Goal: Task Accomplishment & Management: Manage account settings

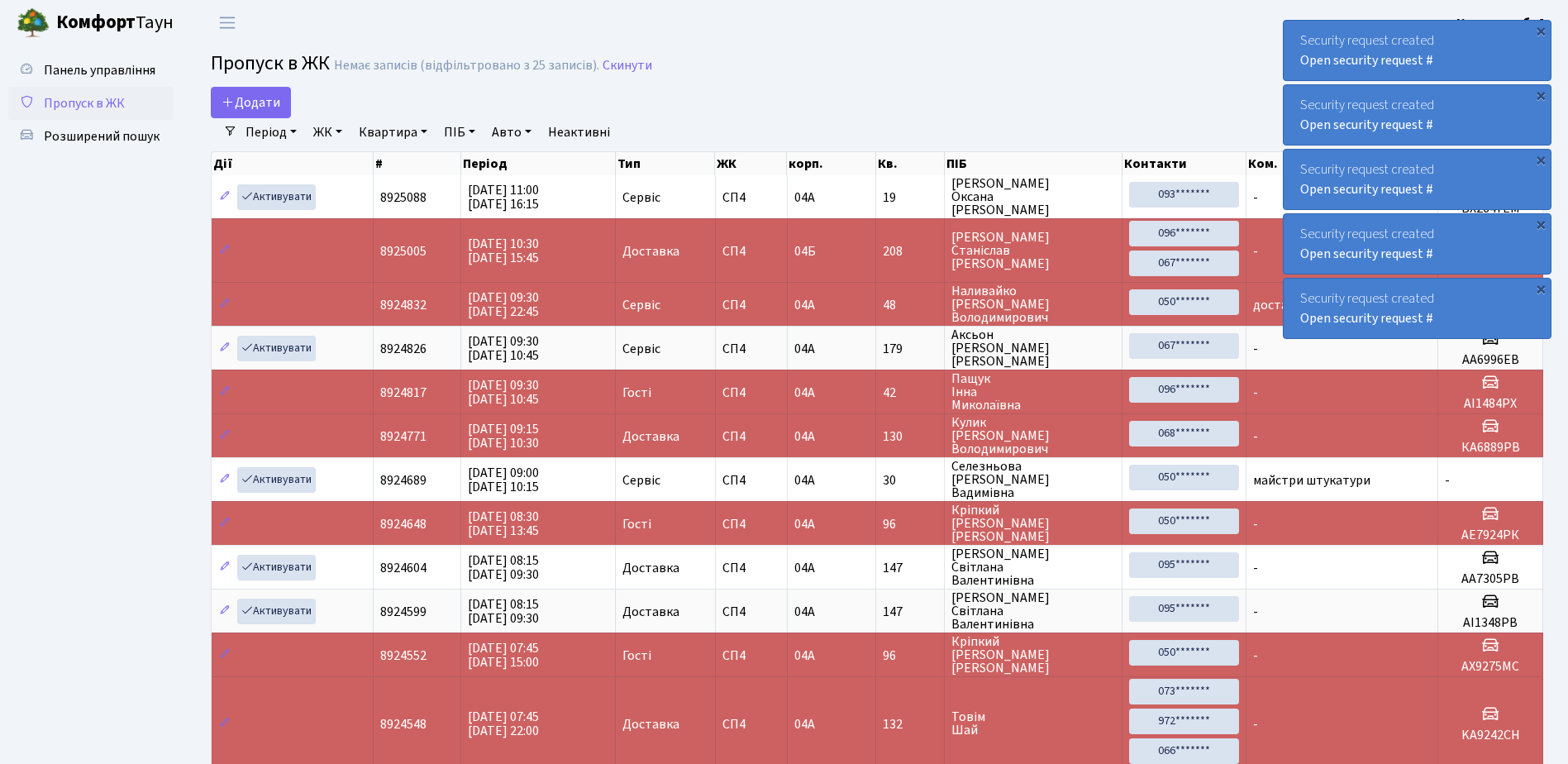
select select "25"
click at [1540, 30] on div "×" at bounding box center [1541, 31] width 17 height 17
click at [1540, 27] on div "×" at bounding box center [1541, 31] width 17 height 17
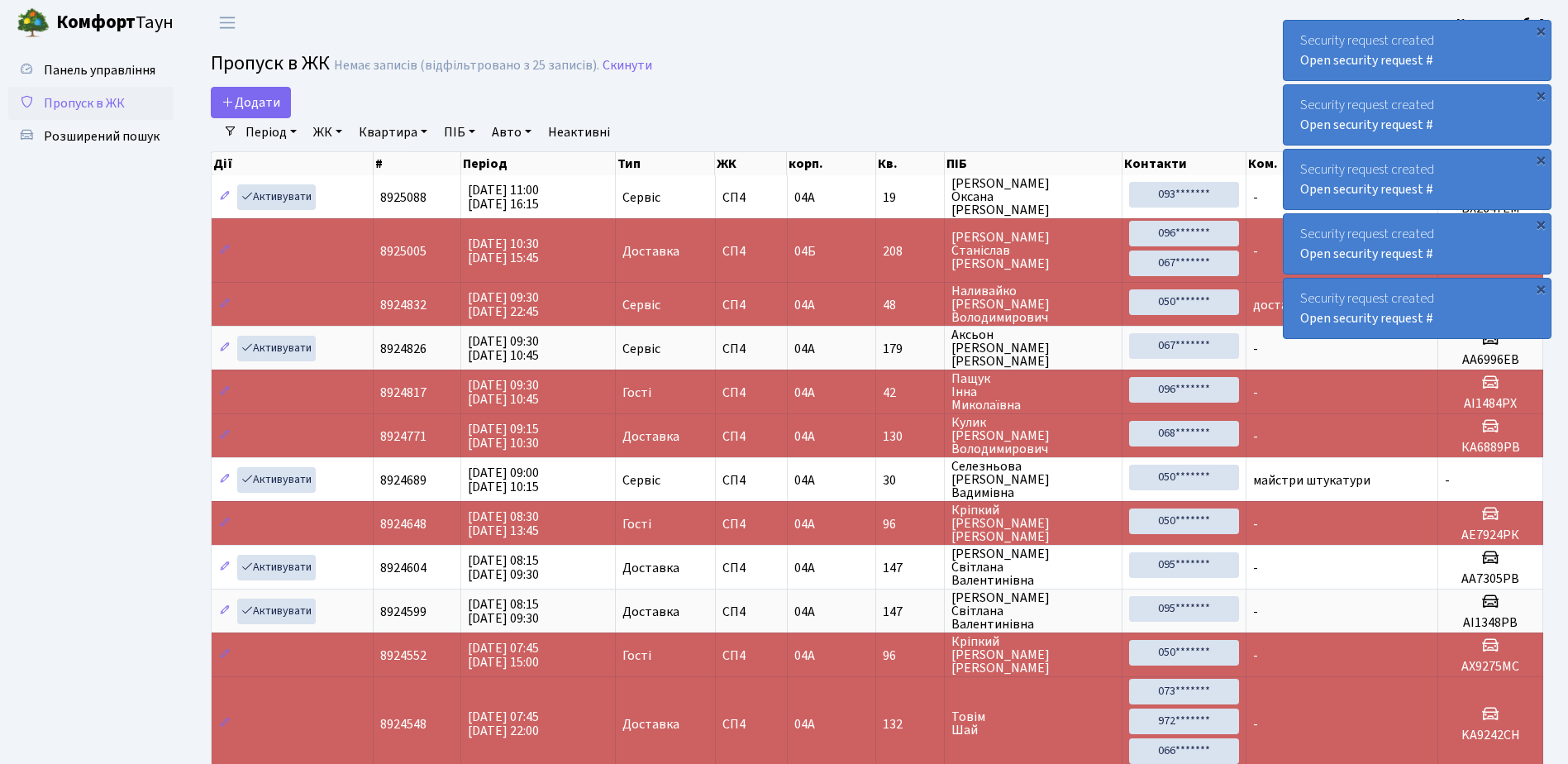
click at [1488, 36] on div "Security request created Open security request #" at bounding box center [1417, 50] width 267 height 60
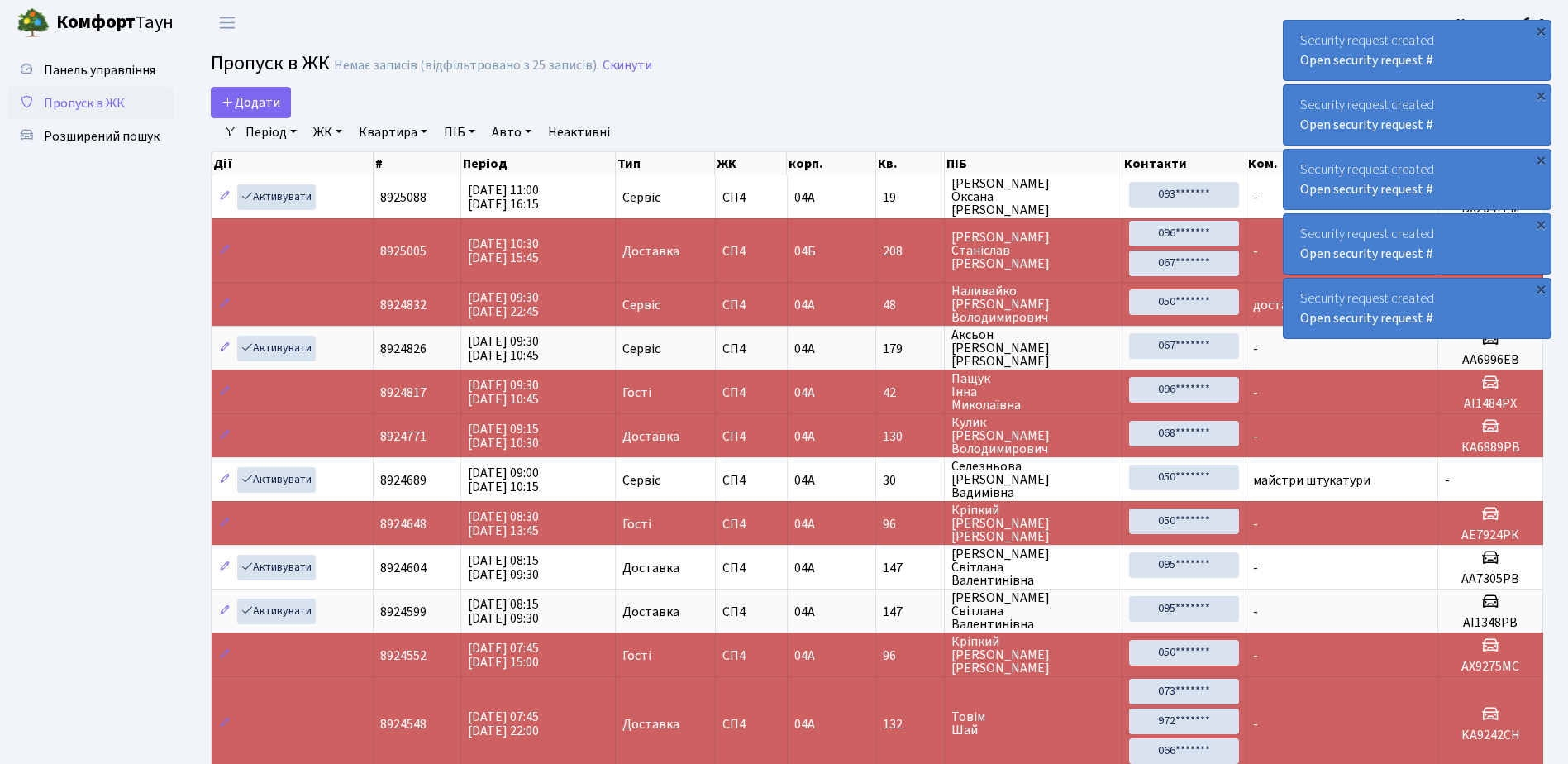
click at [1488, 36] on div "Security request created Open security request #" at bounding box center [1417, 50] width 267 height 60
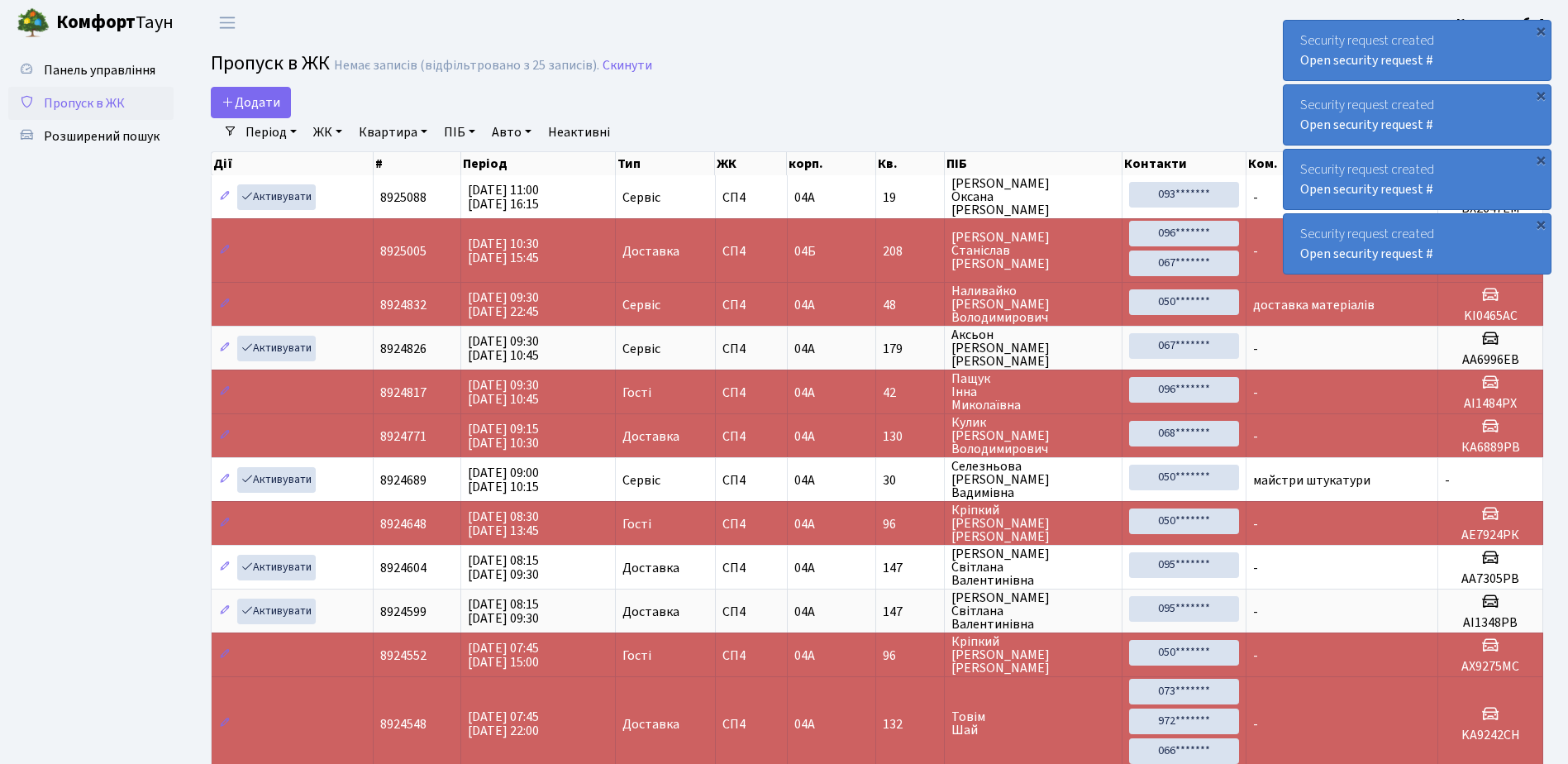
click at [1488, 36] on div "Security request created Open security request #" at bounding box center [1417, 50] width 267 height 60
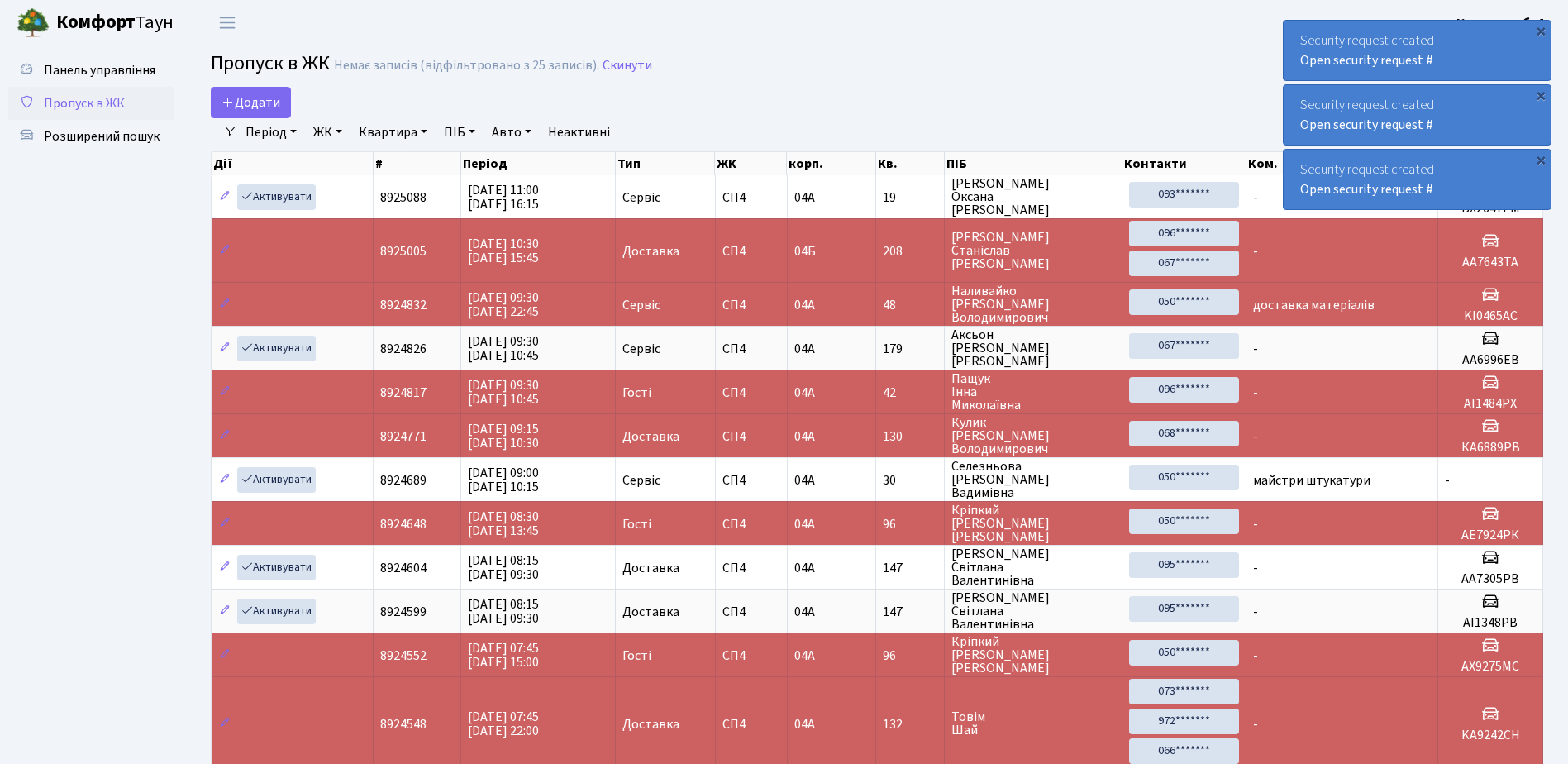
click at [1488, 36] on div "Security request created Open security request #" at bounding box center [1417, 50] width 267 height 60
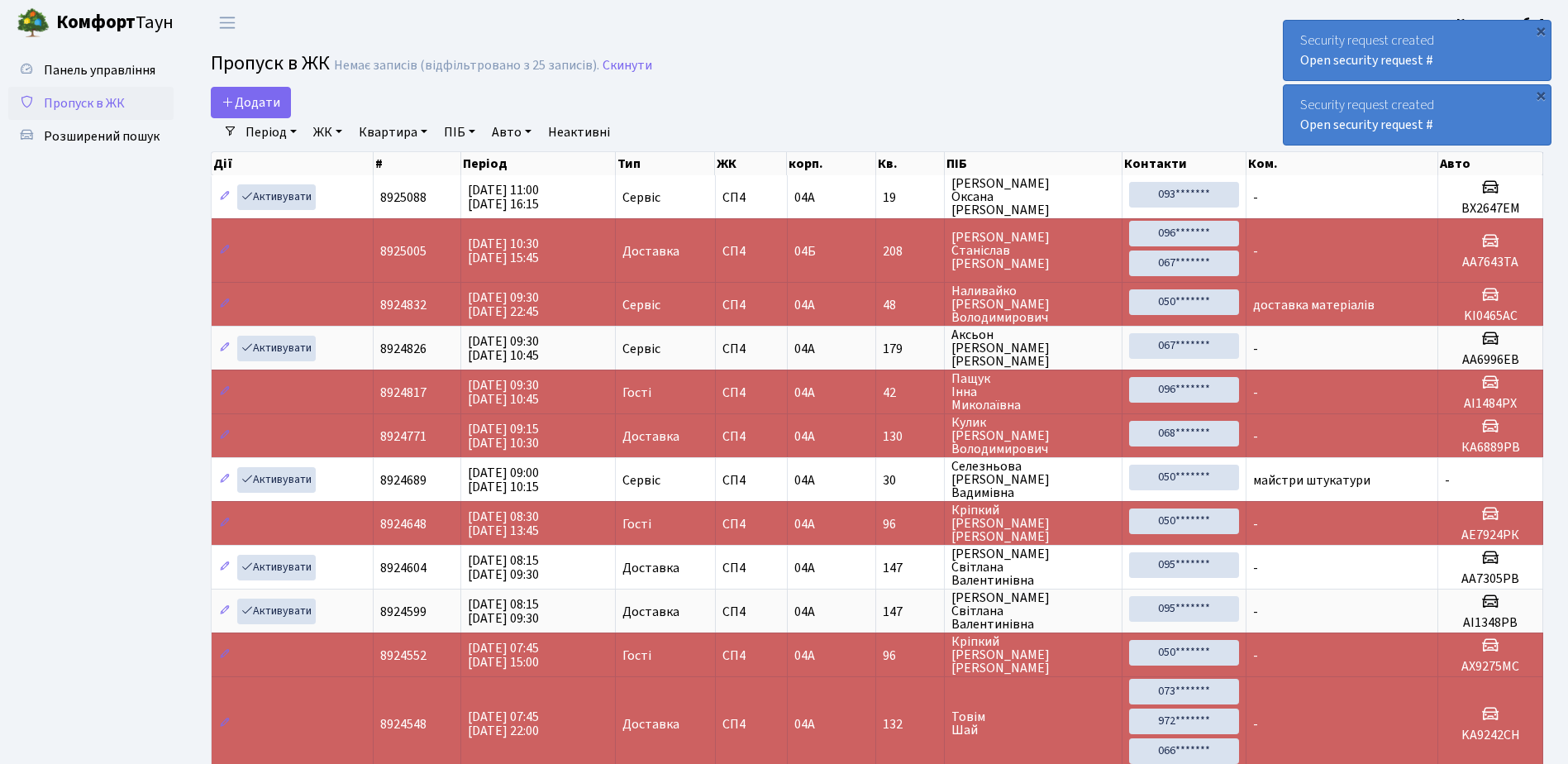
click at [1488, 36] on div "Security request created Open security request #" at bounding box center [1417, 50] width 267 height 60
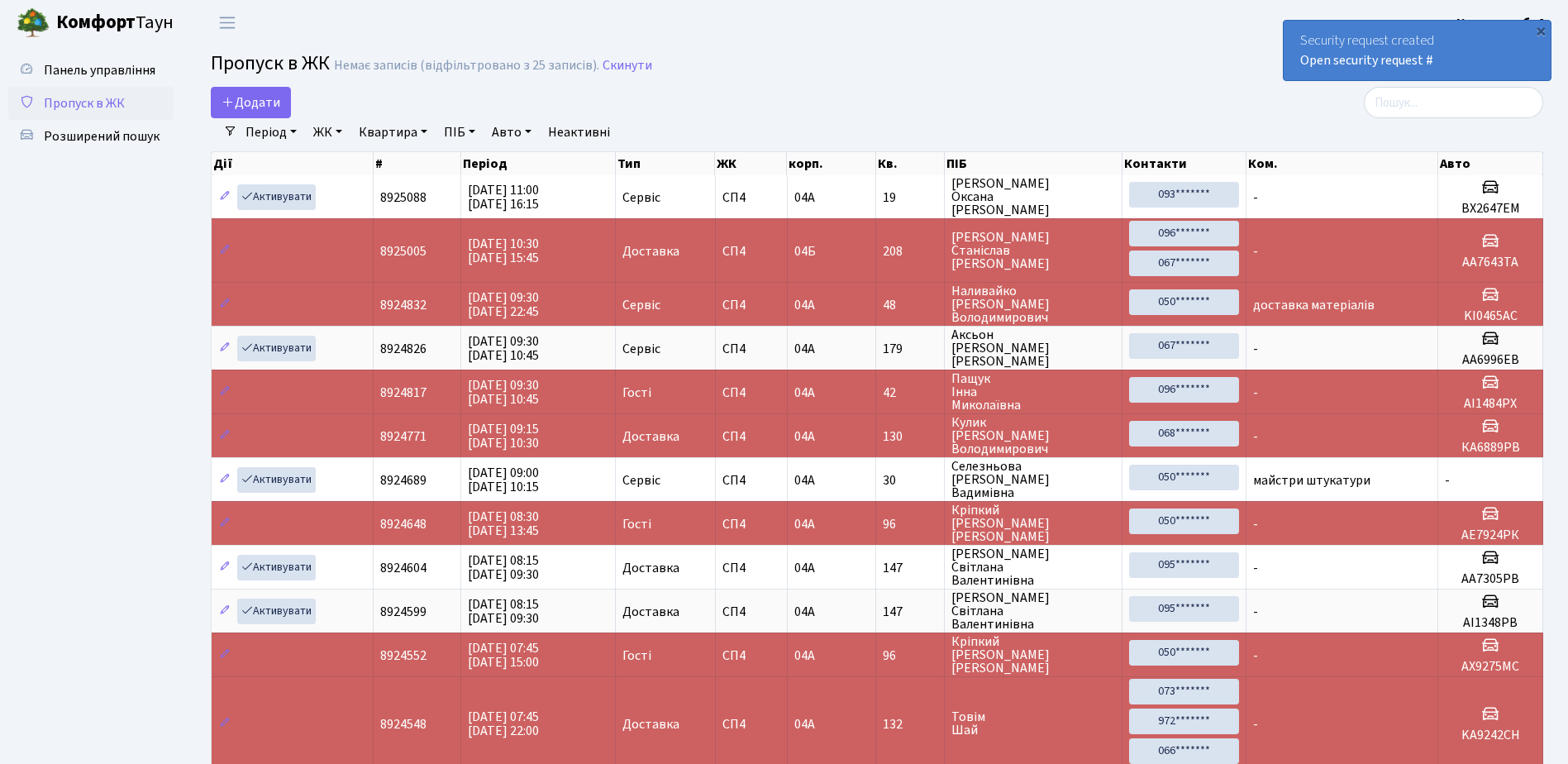
click at [1488, 36] on div "Security request created Open security request #" at bounding box center [1417, 50] width 267 height 60
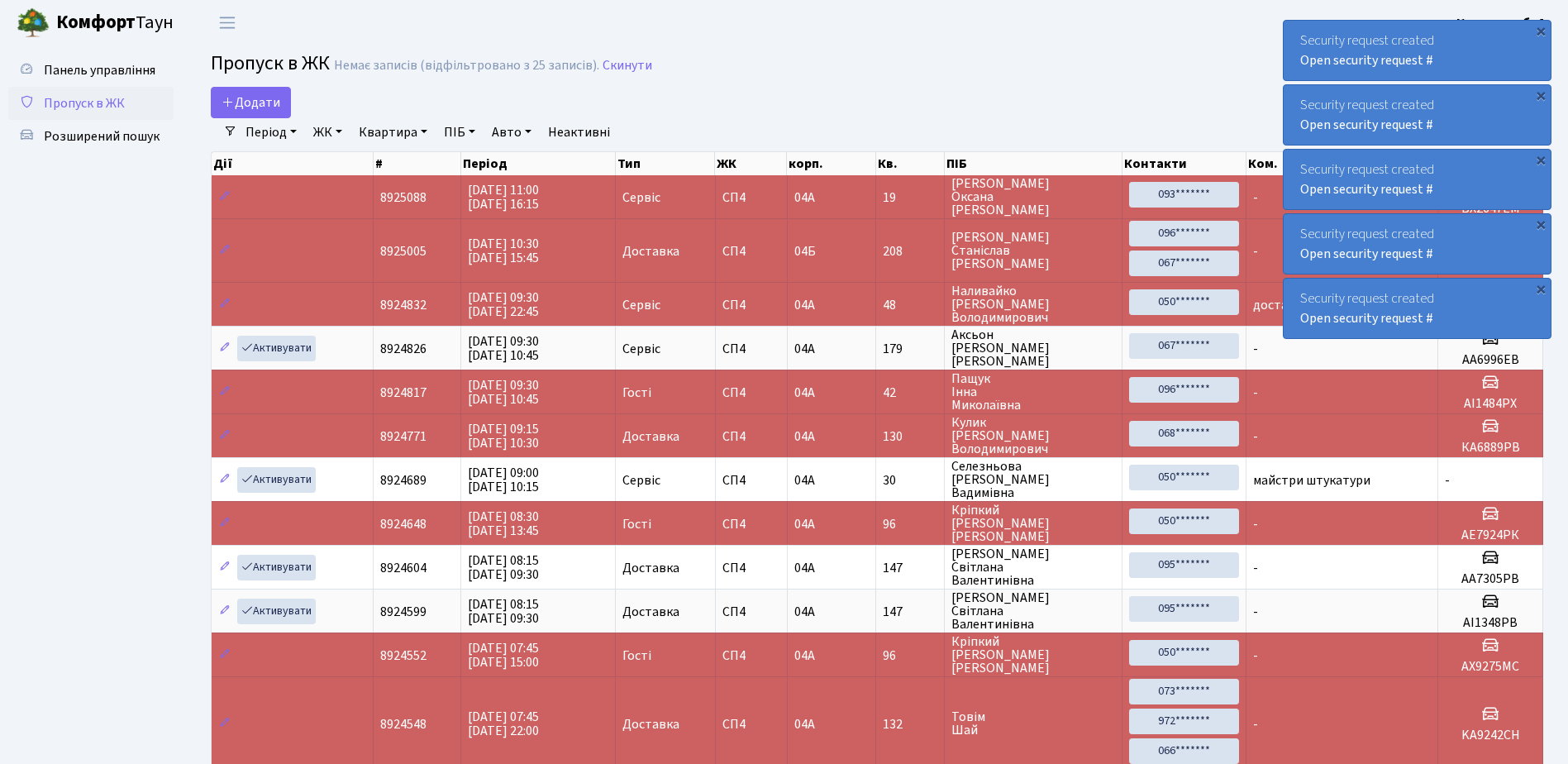
click at [1459, 44] on div "Security request created Open security request #" at bounding box center [1417, 50] width 267 height 60
click at [1465, 43] on div "Security request created Open security request #" at bounding box center [1417, 50] width 267 height 60
click at [1463, 52] on div "Security request created Open security request #" at bounding box center [1417, 50] width 267 height 60
click at [1462, 53] on div "Security request created Open security request #" at bounding box center [1417, 50] width 267 height 60
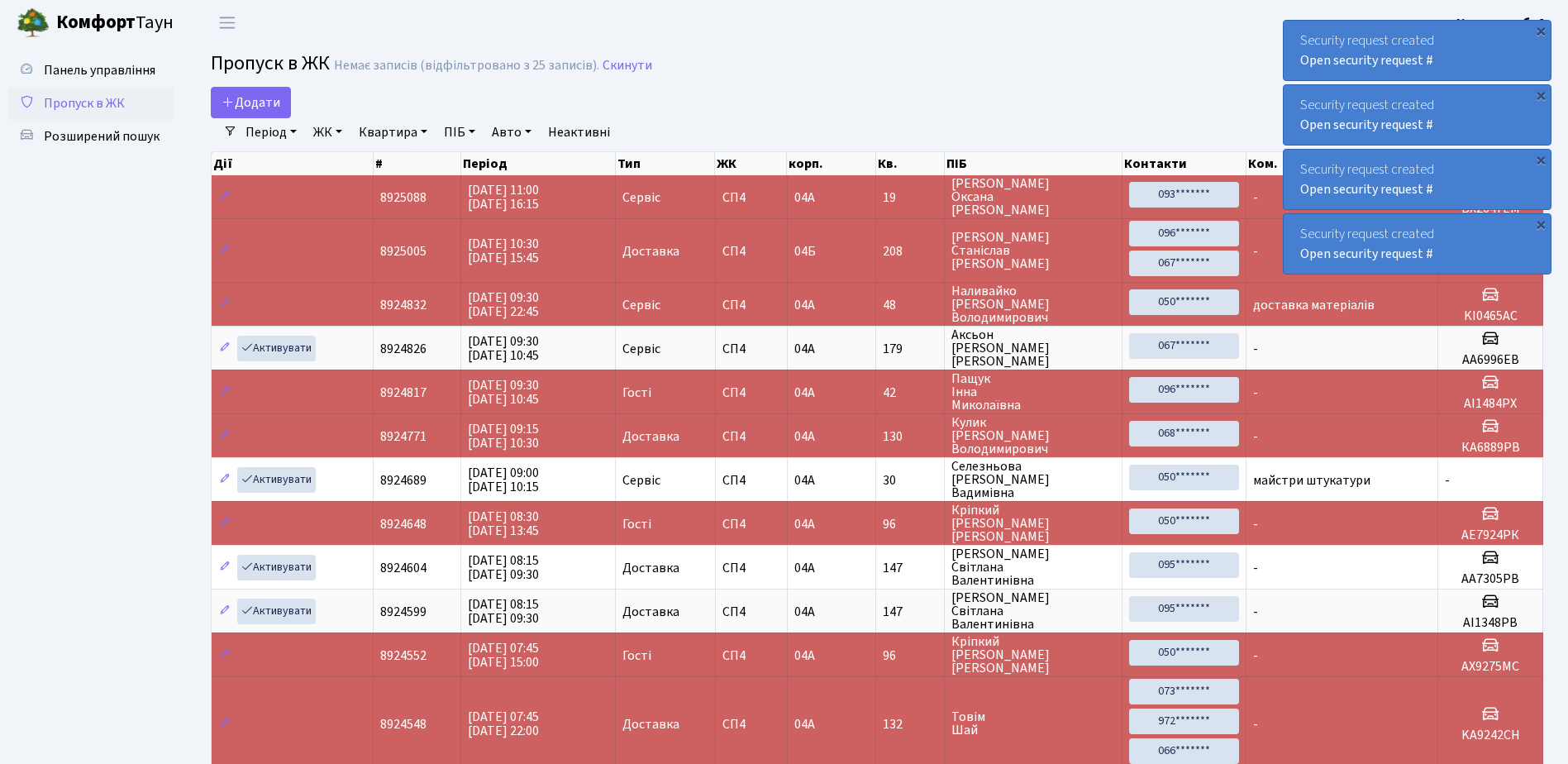
click at [1462, 53] on div "Security request created Open security request #" at bounding box center [1417, 50] width 267 height 60
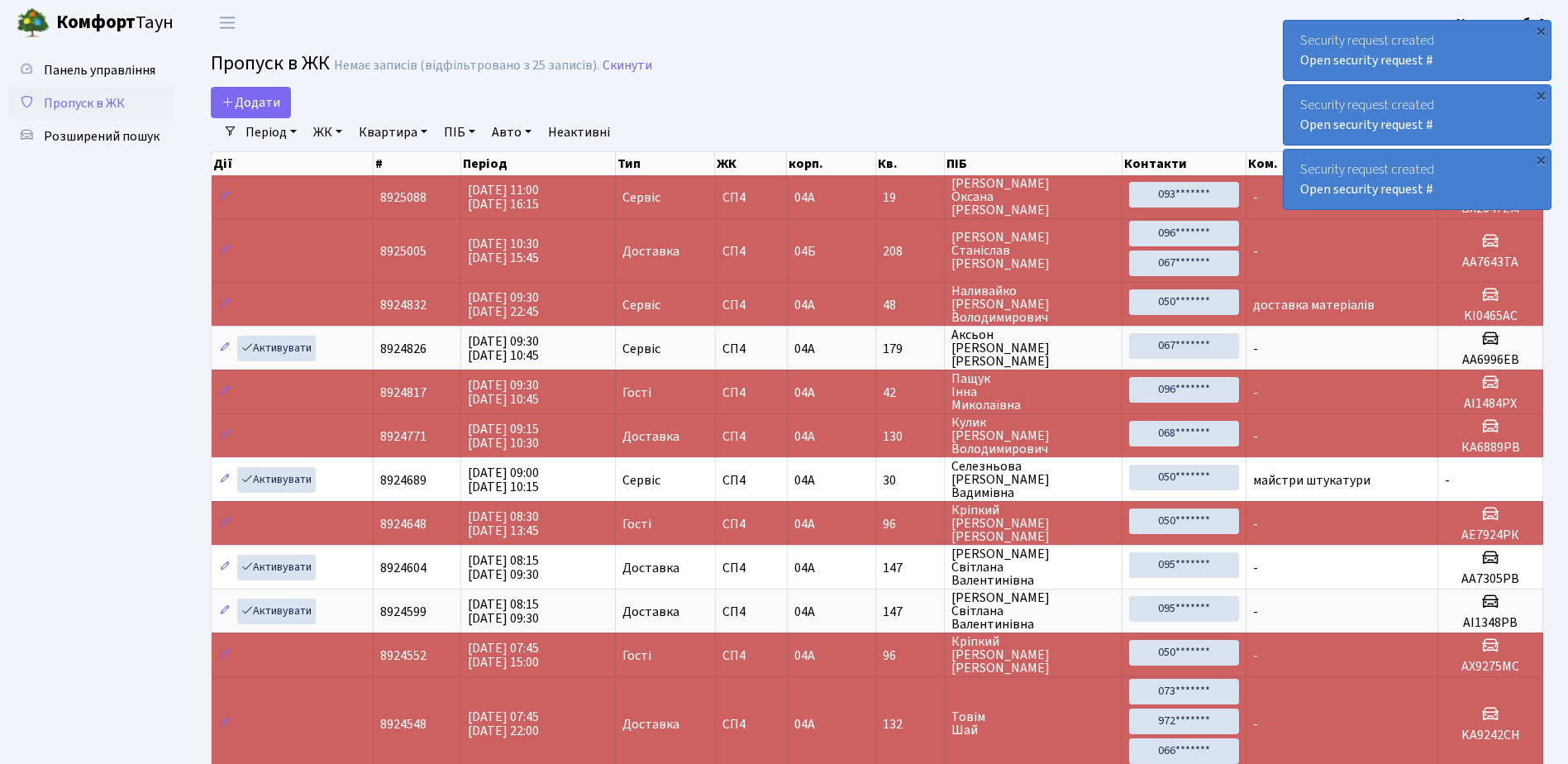
click at [1462, 53] on div "Security request created Open security request #" at bounding box center [1417, 50] width 267 height 60
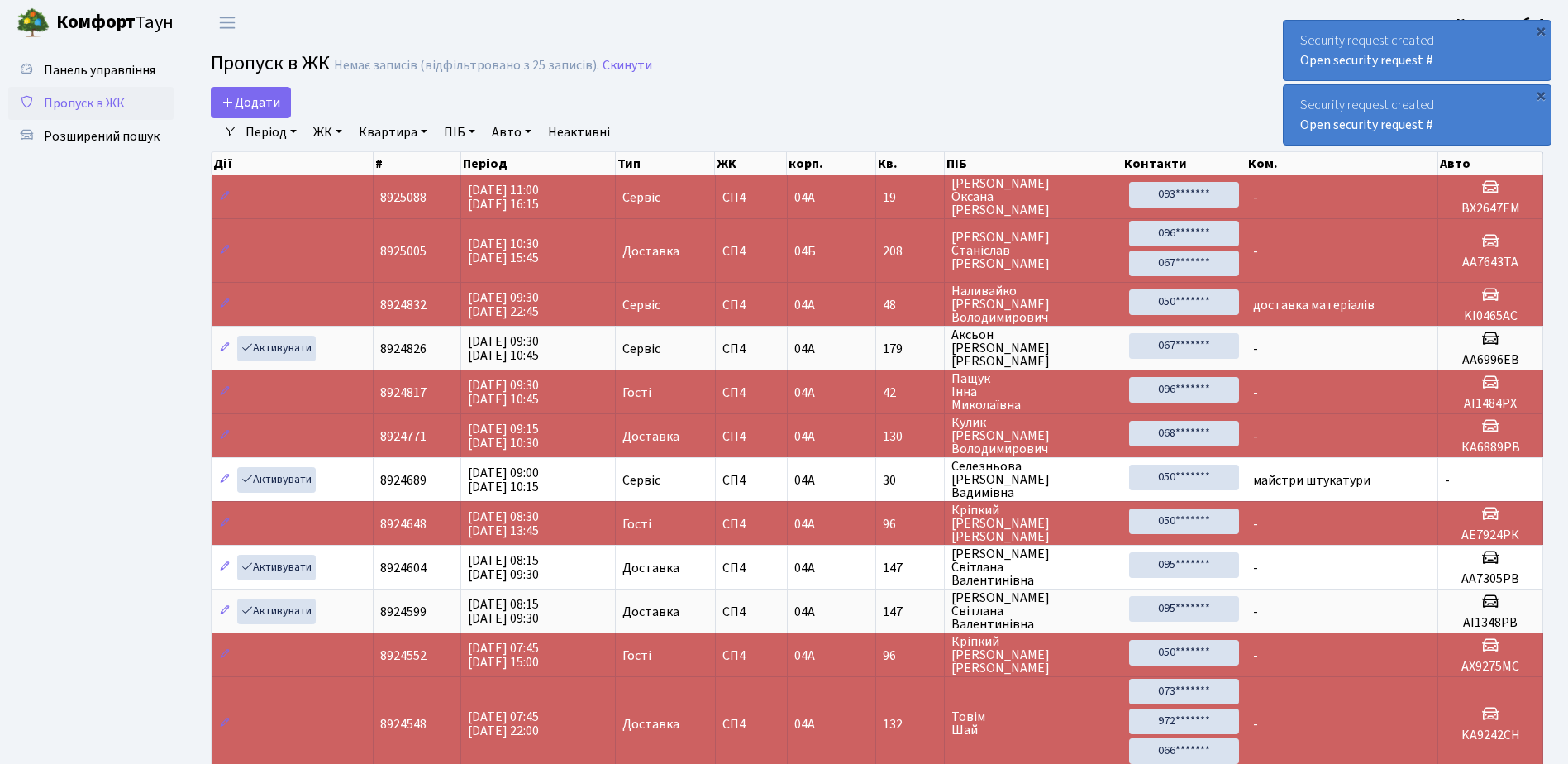
click at [1462, 53] on div "Security request created Open security request #" at bounding box center [1417, 50] width 267 height 60
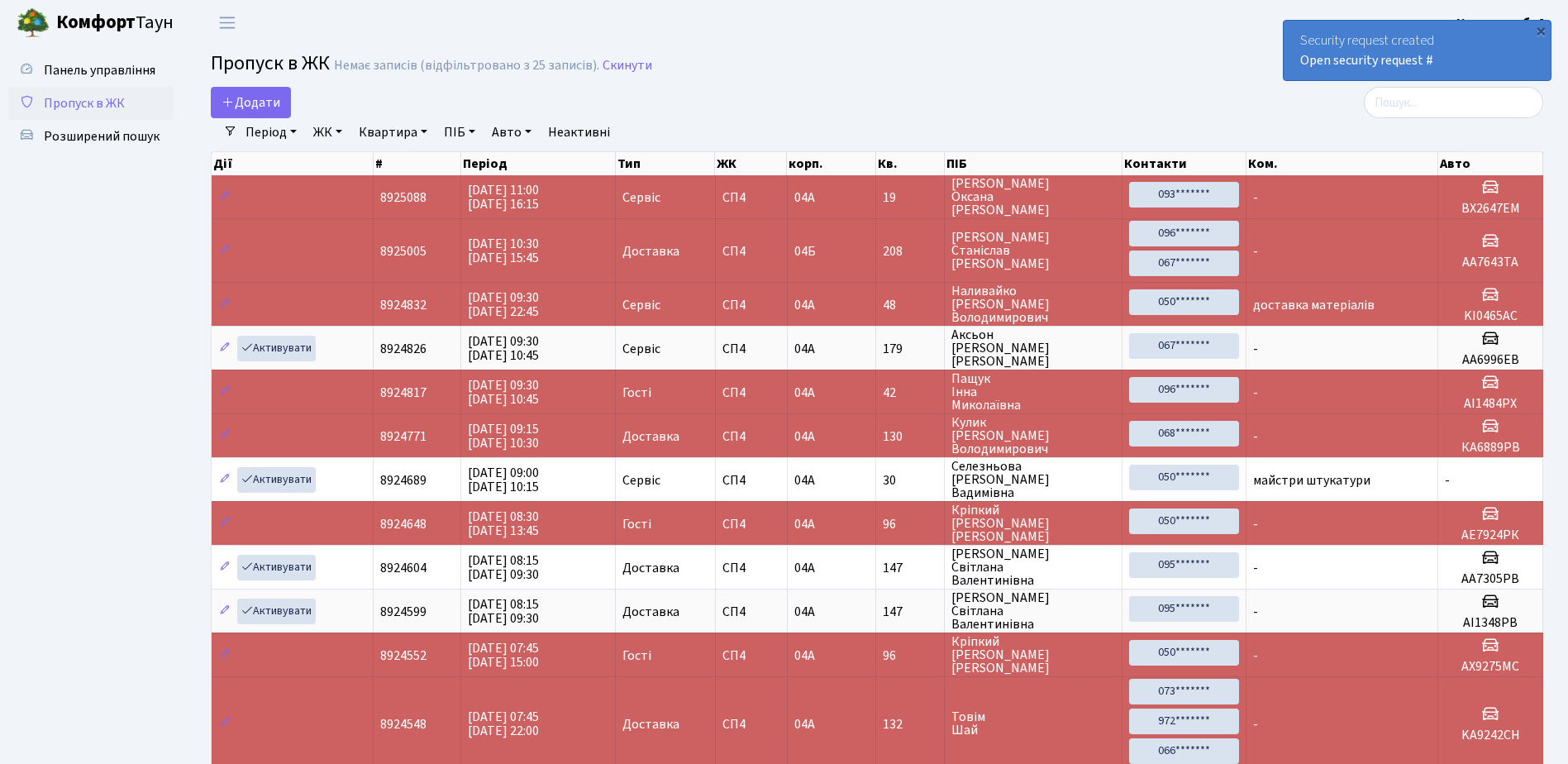
click at [1462, 53] on div "Security request created Open security request #" at bounding box center [1417, 50] width 267 height 60
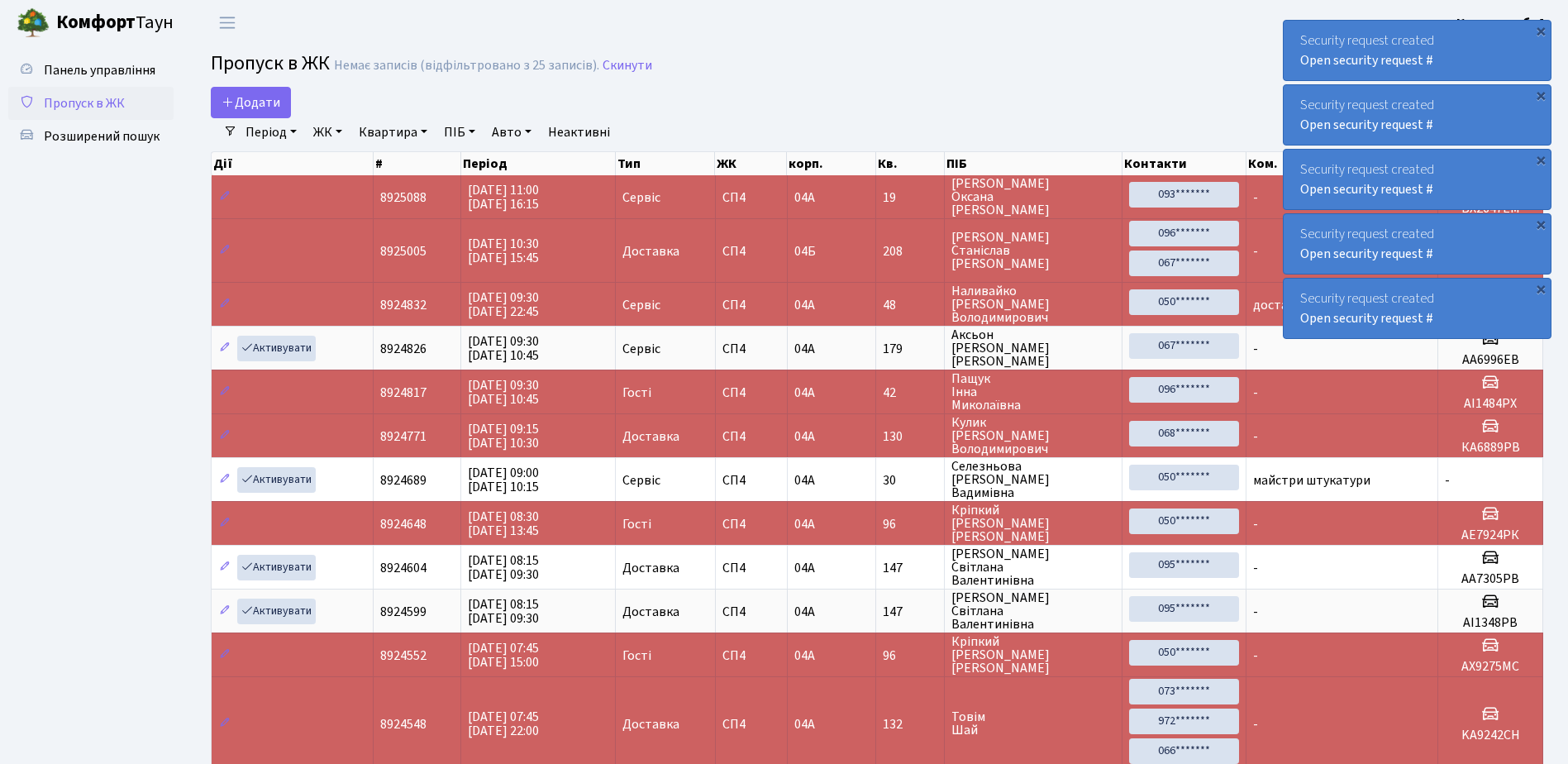
click at [1429, 44] on div "Security request created Open security request #" at bounding box center [1417, 50] width 267 height 60
click at [1430, 44] on div "Security request created Open security request #" at bounding box center [1417, 50] width 267 height 60
click at [1479, 46] on div "Security request created Open security request #" at bounding box center [1417, 50] width 267 height 60
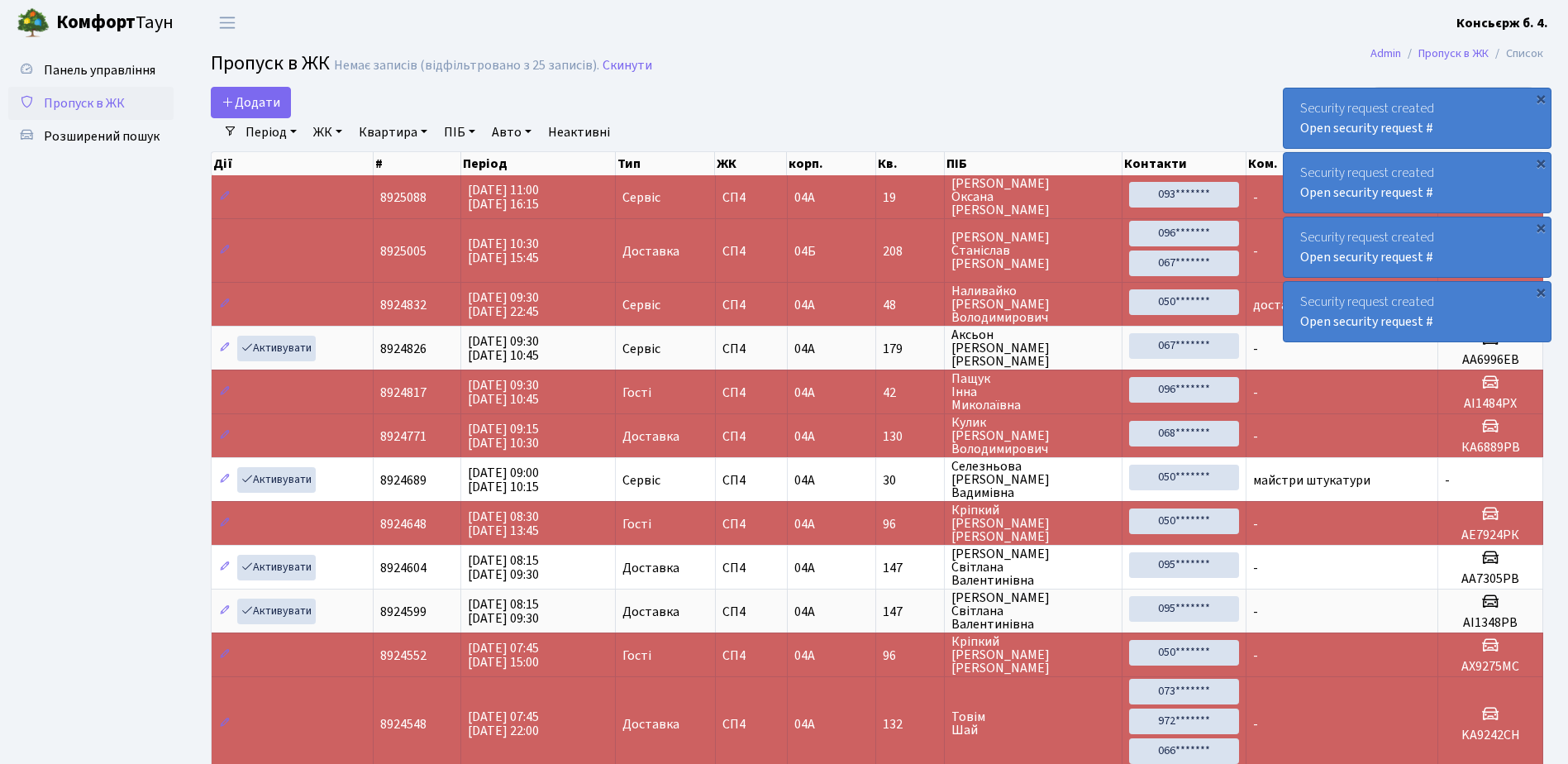
click at [1479, 88] on div "Security request created Open security request #" at bounding box center [1417, 117] width 267 height 60
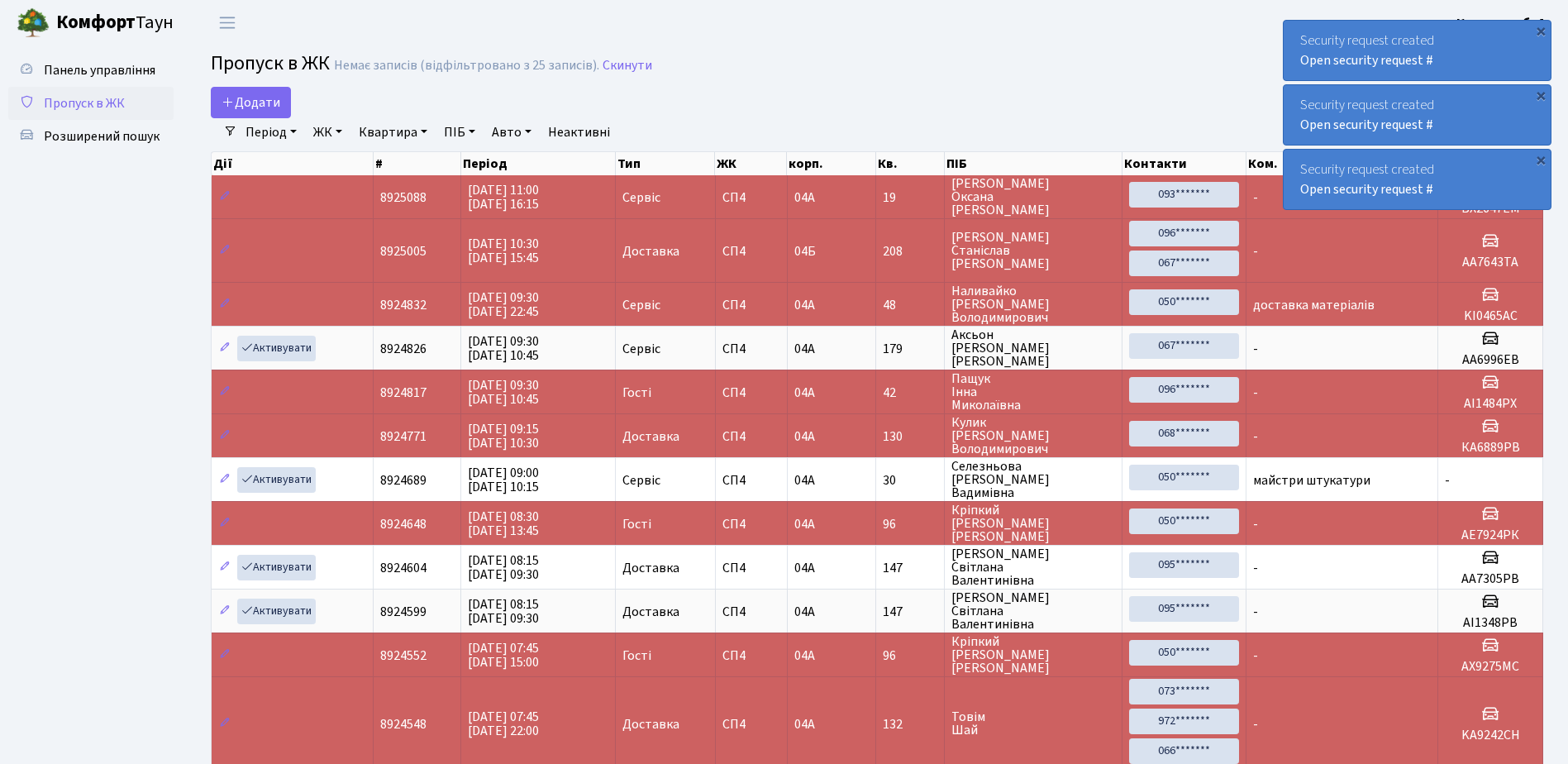
click at [1480, 44] on div "Security request created Open security request #" at bounding box center [1417, 50] width 267 height 60
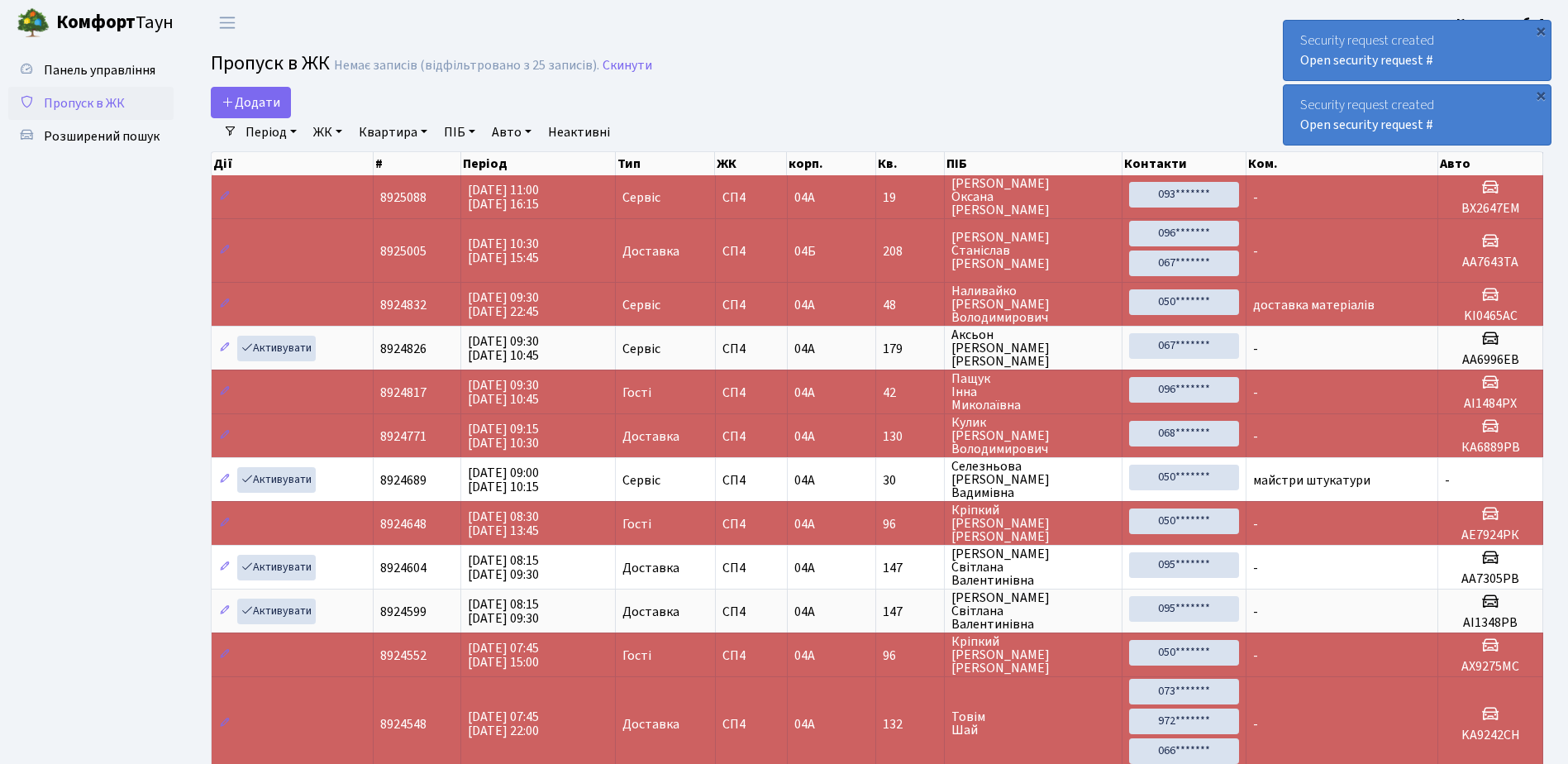
click at [1480, 44] on div "Security request created Open security request #" at bounding box center [1417, 50] width 267 height 60
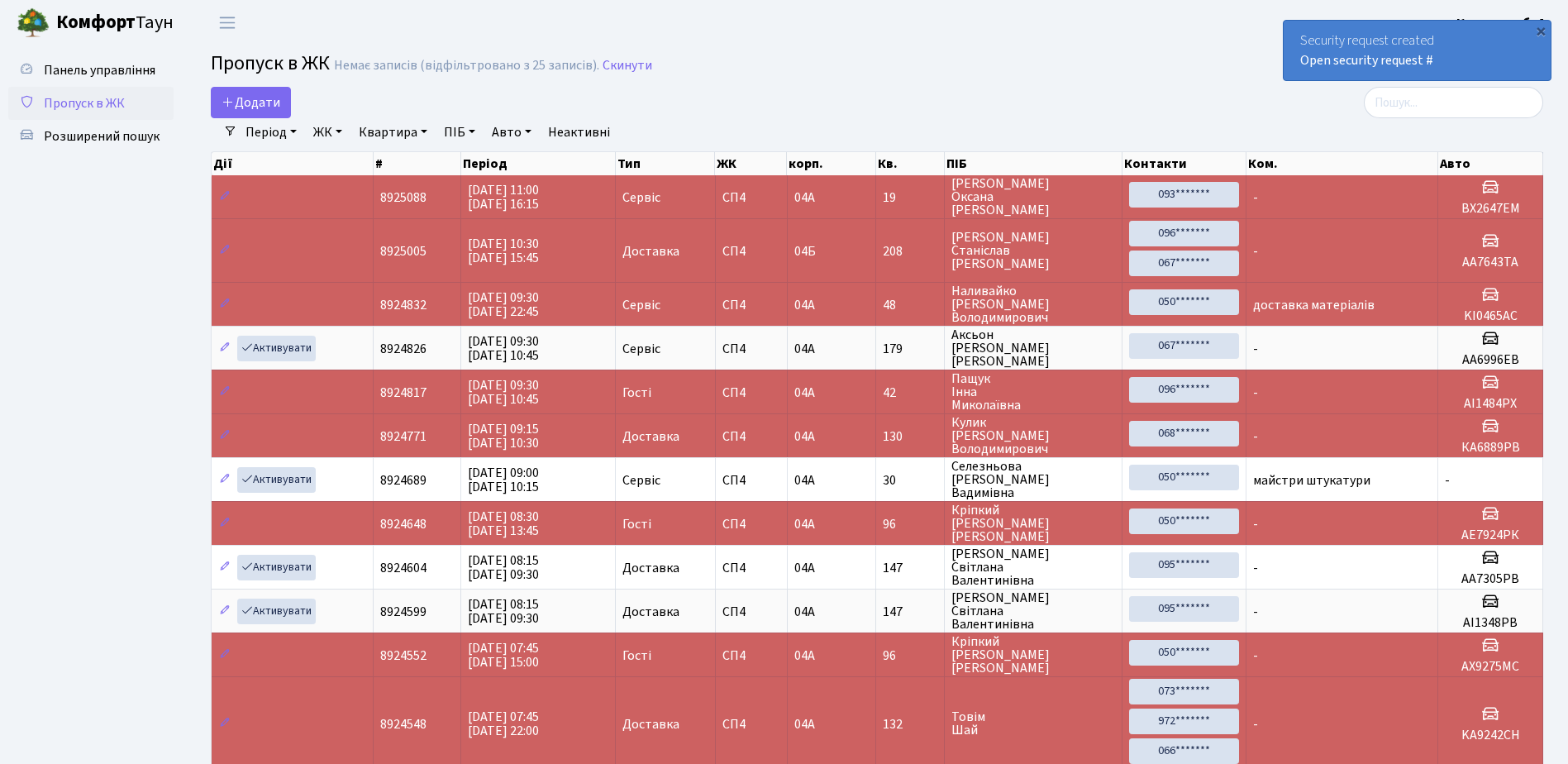
click at [1480, 44] on div "Security request created Open security request #" at bounding box center [1417, 50] width 267 height 60
